Goal: Register for event/course

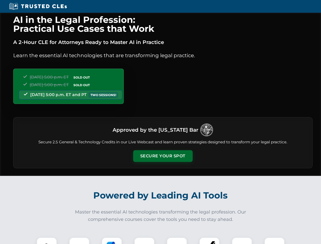
click at [163, 156] on button "Secure Your Spot" at bounding box center [162, 156] width 59 height 12
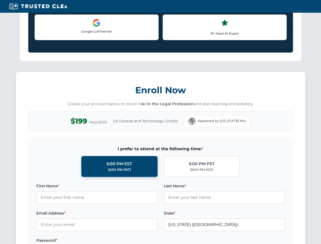
click at [79, 241] on label "Password *" at bounding box center [96, 240] width 121 height 6
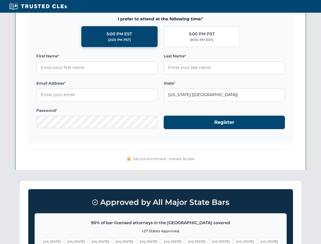
click at [186, 241] on span "[US_STATE]" at bounding box center [197, 241] width 22 height 7
click at [234, 241] on span "[US_STATE]" at bounding box center [245, 241] width 22 height 7
